Goal: Transaction & Acquisition: Purchase product/service

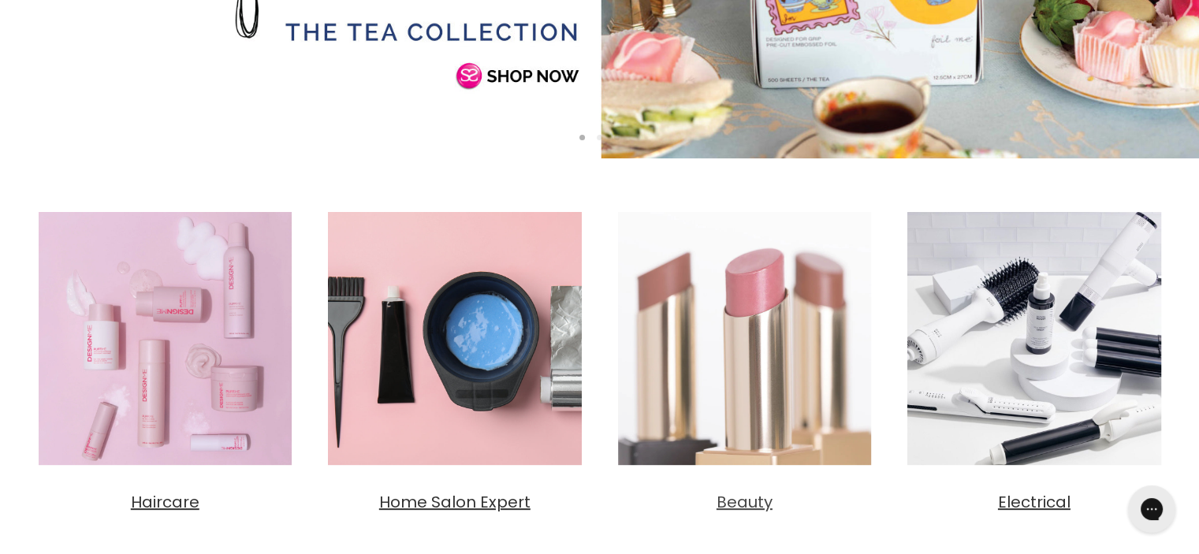
scroll to position [473, 0]
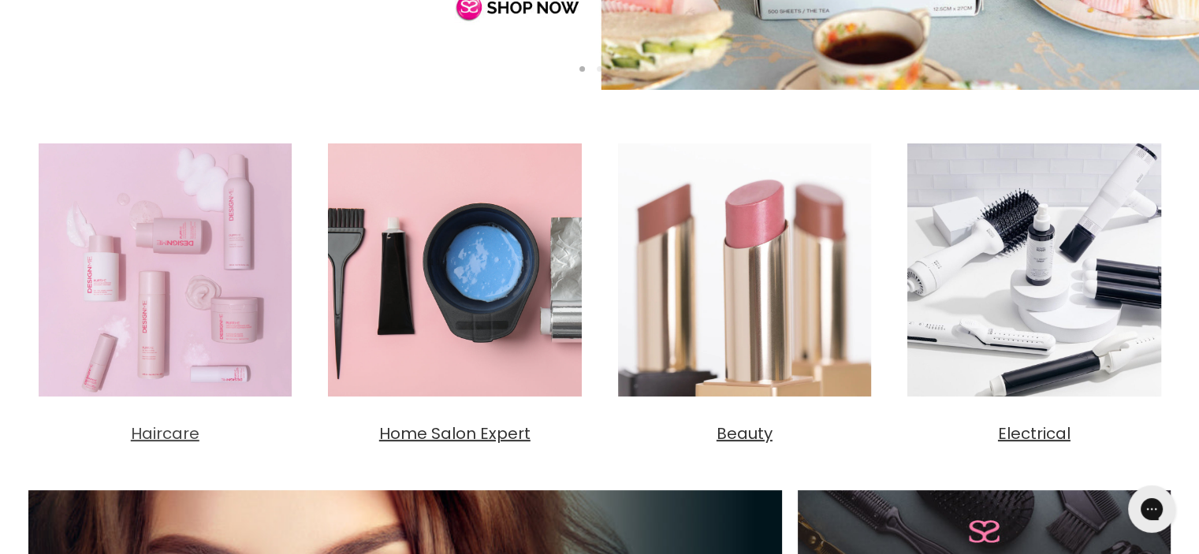
click at [186, 331] on img "Main content" at bounding box center [165, 270] width 274 height 274
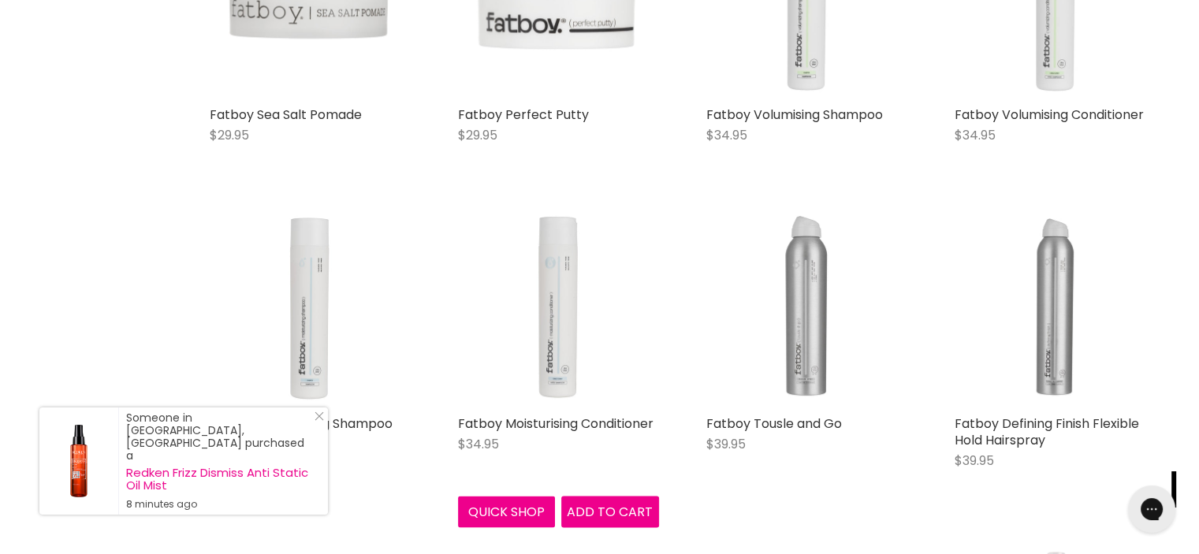
scroll to position [3311, 0]
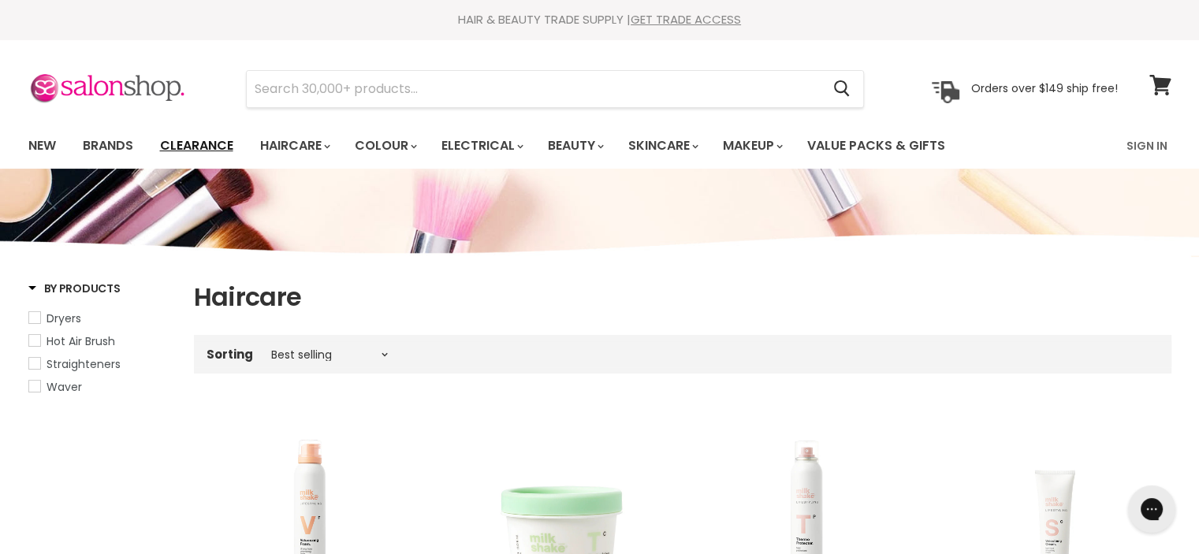
click at [211, 144] on link "Clearance" at bounding box center [196, 145] width 97 height 33
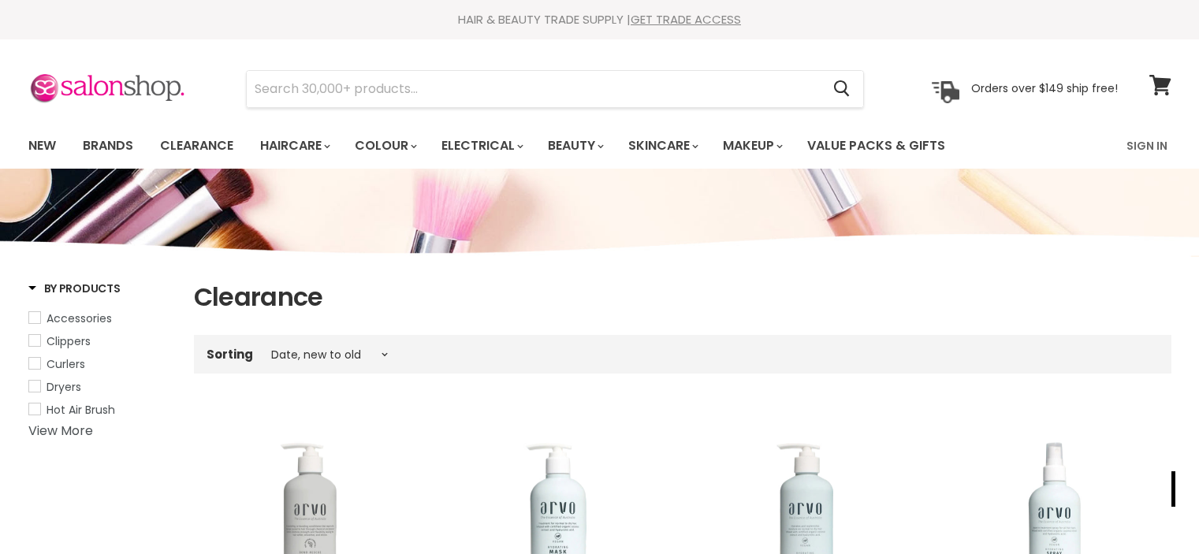
select select "created-descending"
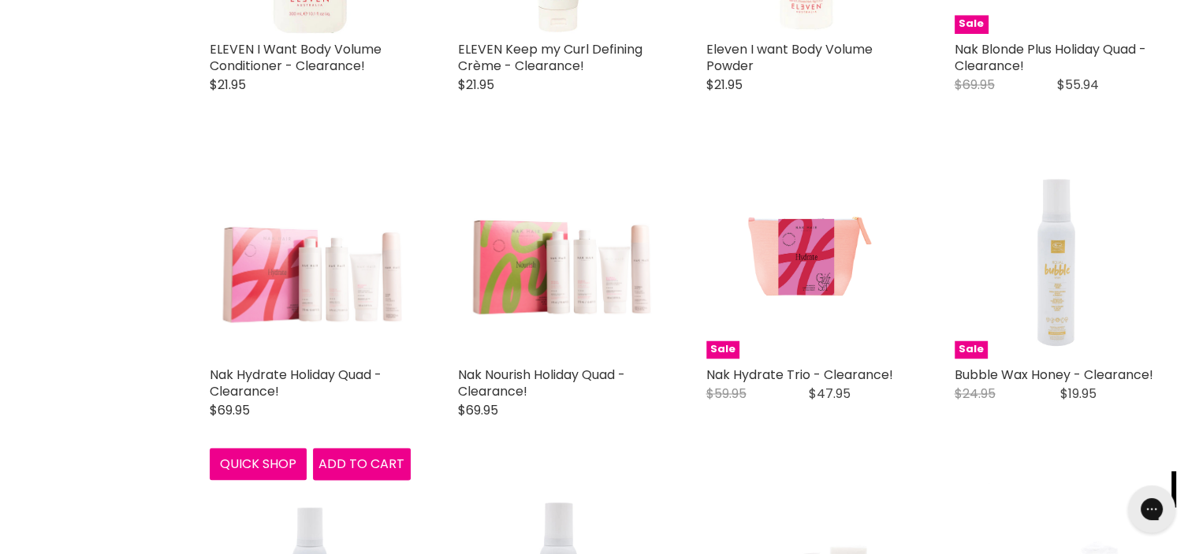
scroll to position [2759, 0]
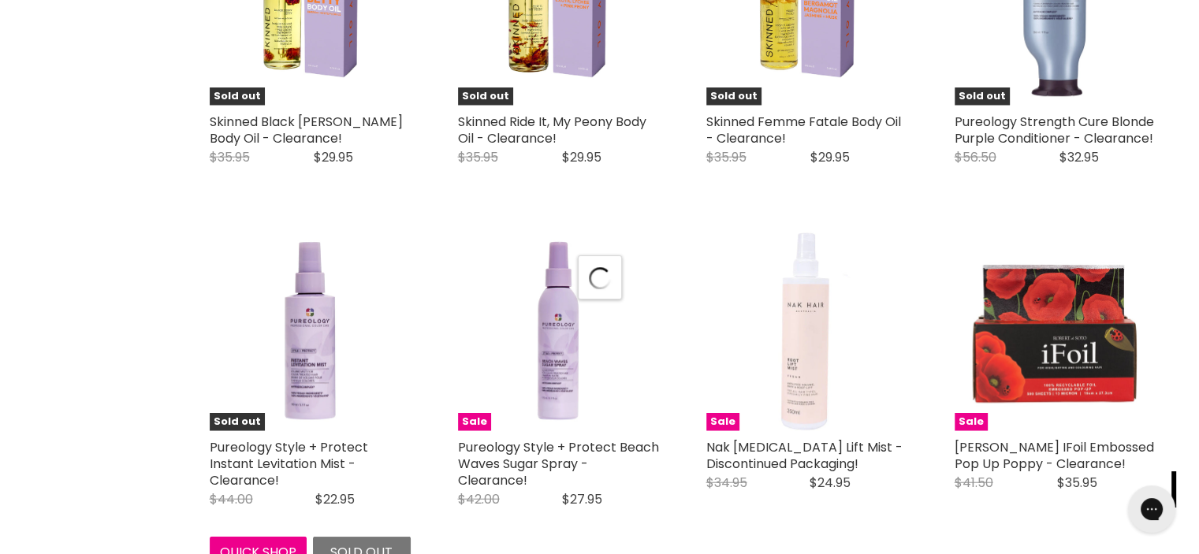
scroll to position [3863, 0]
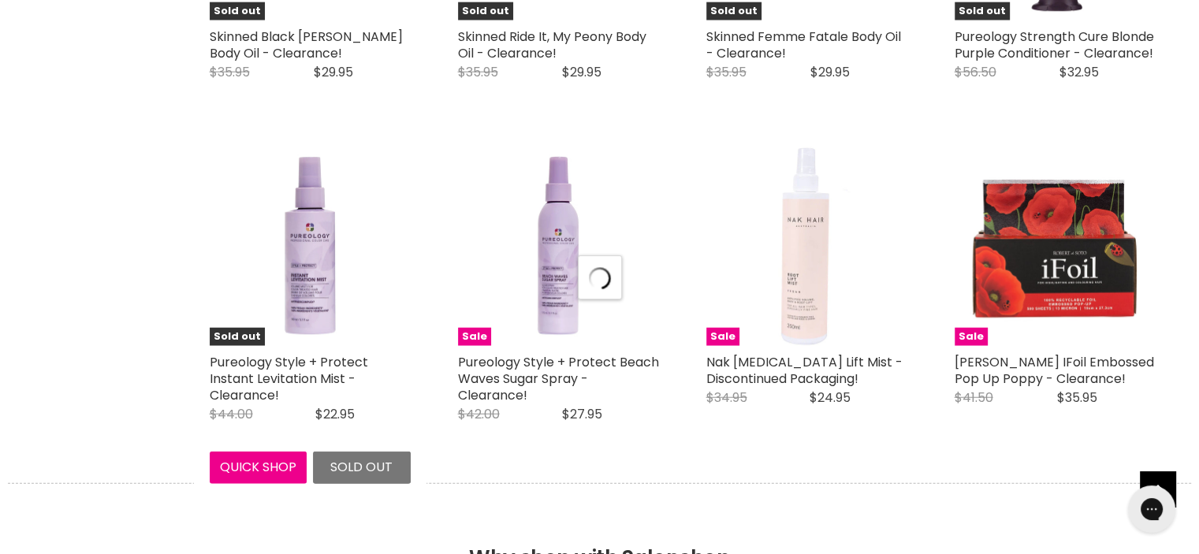
select select "created-descending"
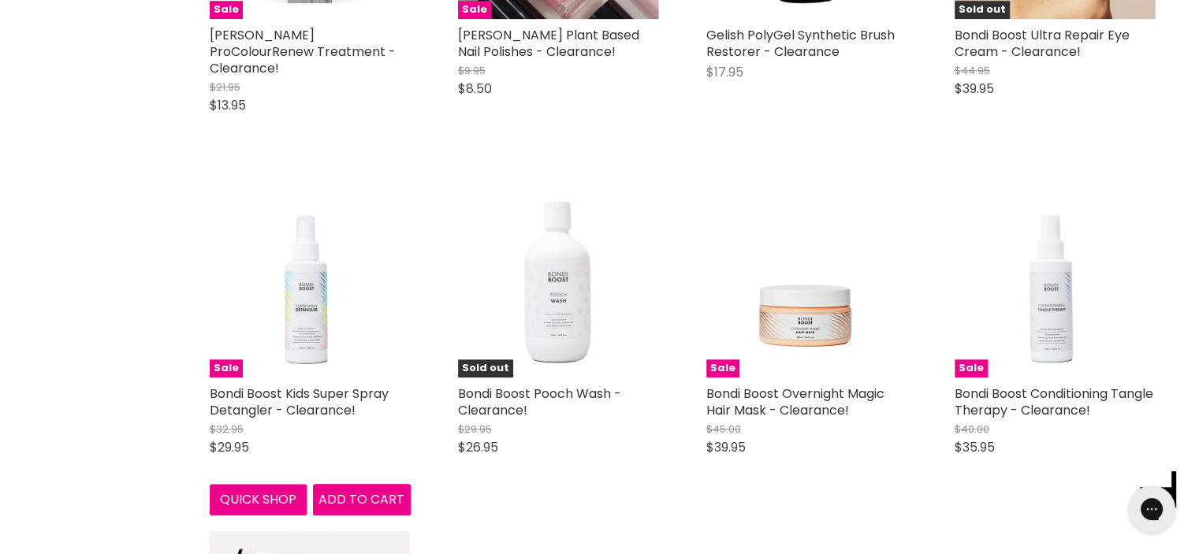
scroll to position [7411, 0]
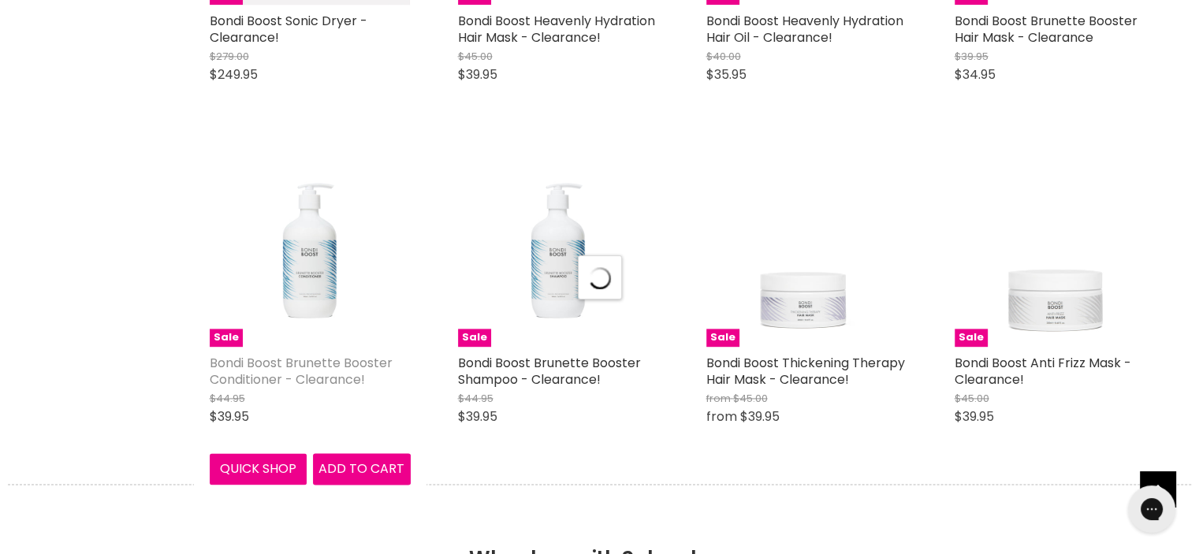
select select "created-descending"
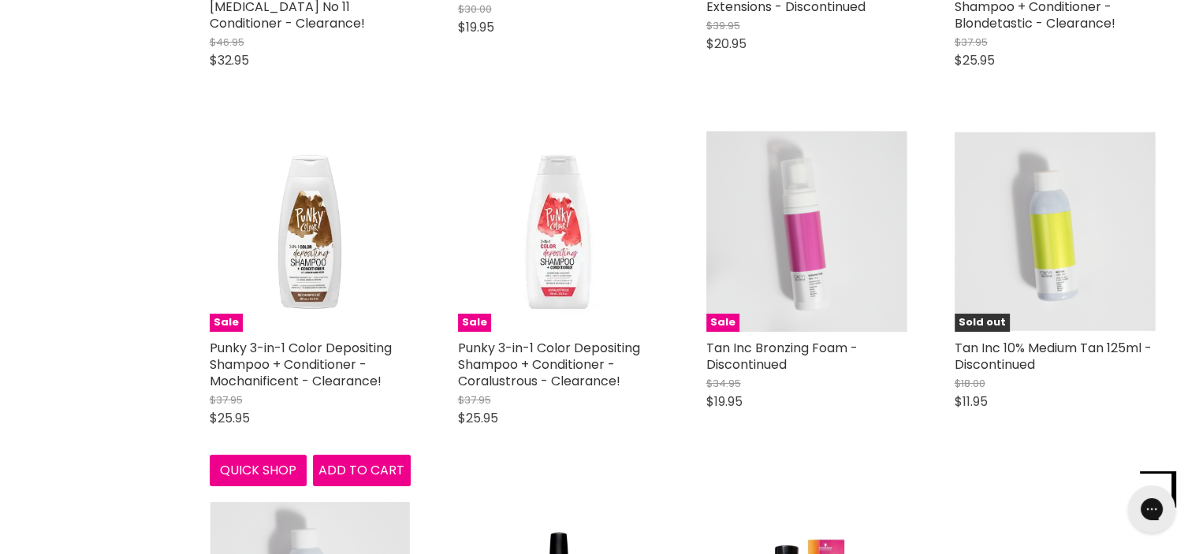
scroll to position [12299, 0]
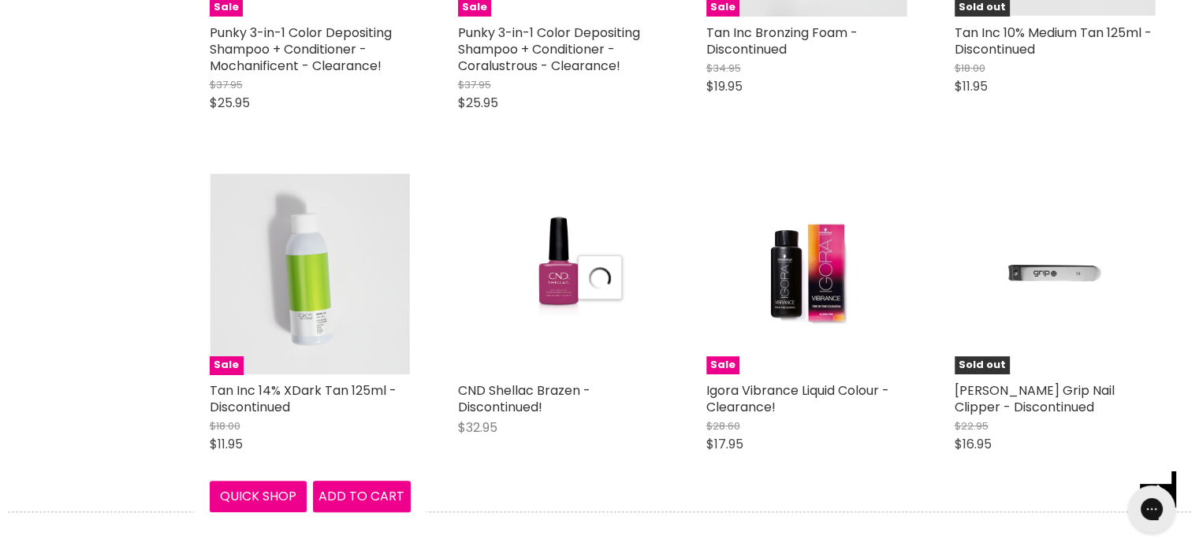
select select "created-descending"
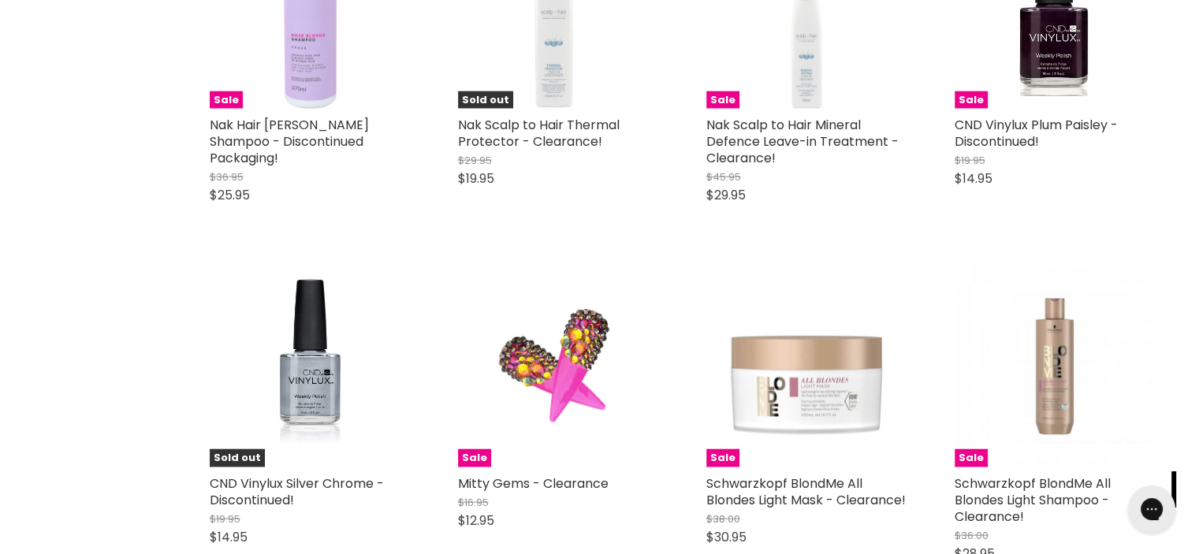
scroll to position [15926, 0]
